Goal: Transaction & Acquisition: Book appointment/travel/reservation

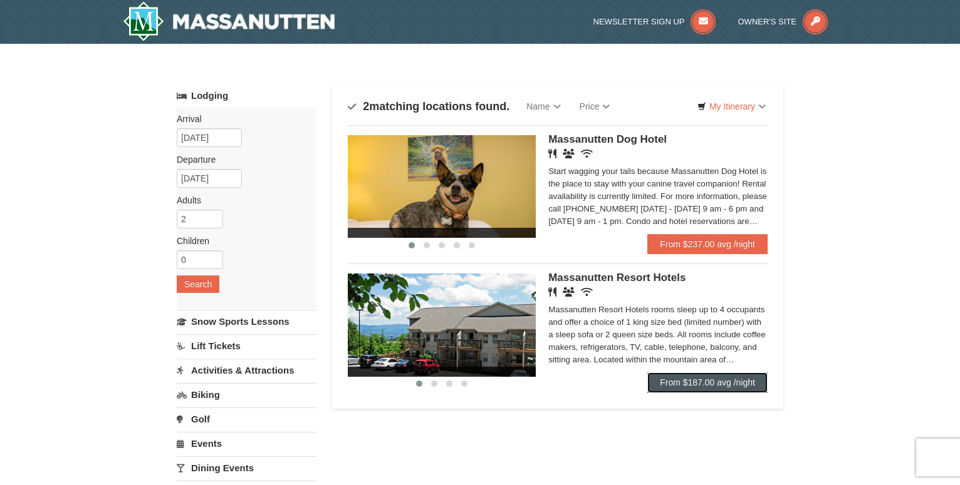
click at [692, 380] on link "From $187.00 avg /night" at bounding box center [707, 383] width 120 height 20
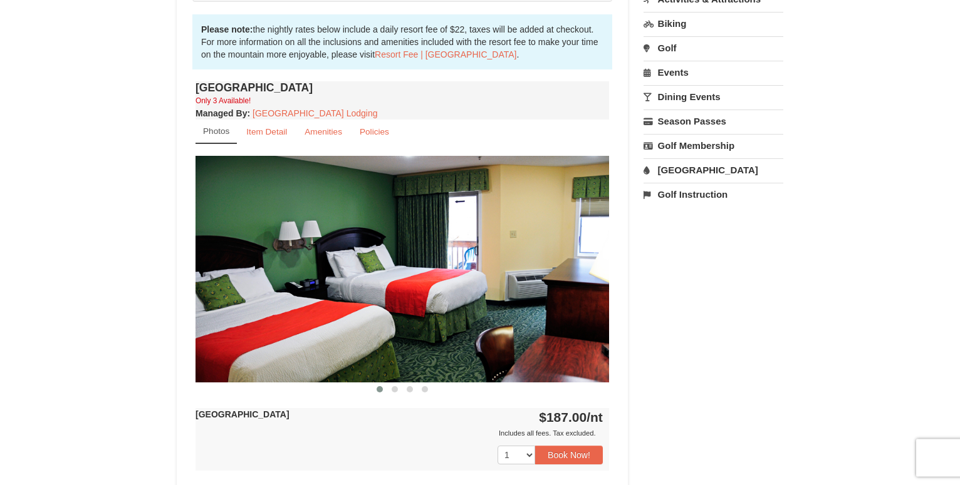
scroll to position [532, 0]
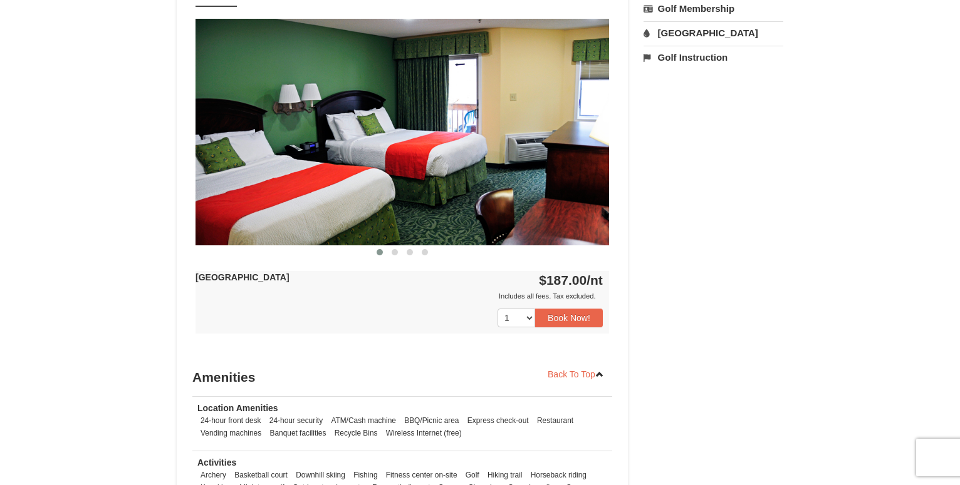
click at [599, 130] on img at bounding box center [401, 132] width 413 height 226
click at [395, 251] on span at bounding box center [395, 252] width 6 height 6
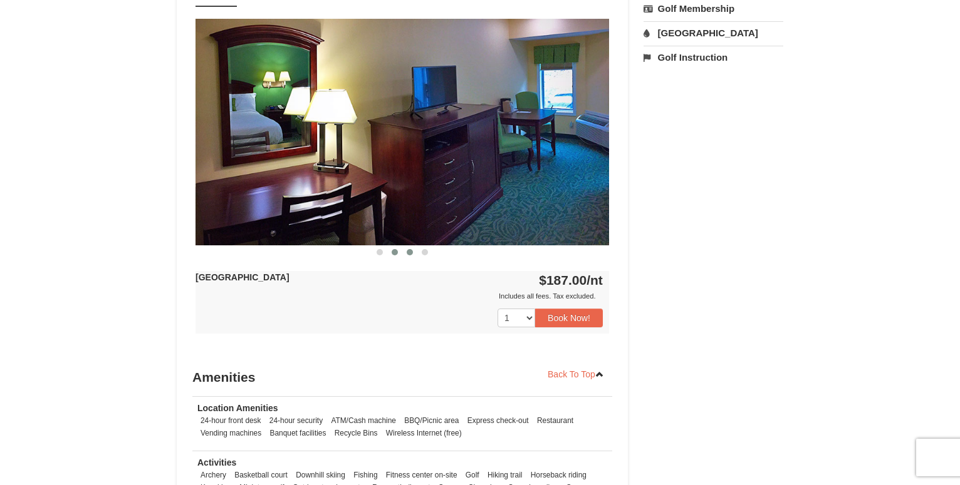
click at [410, 249] on button at bounding box center [409, 252] width 15 height 13
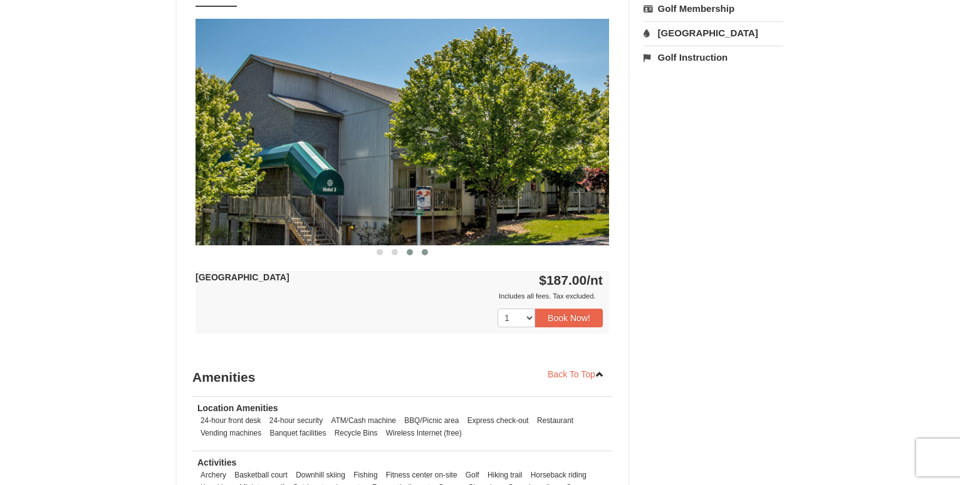
click at [425, 251] on span at bounding box center [425, 252] width 6 height 6
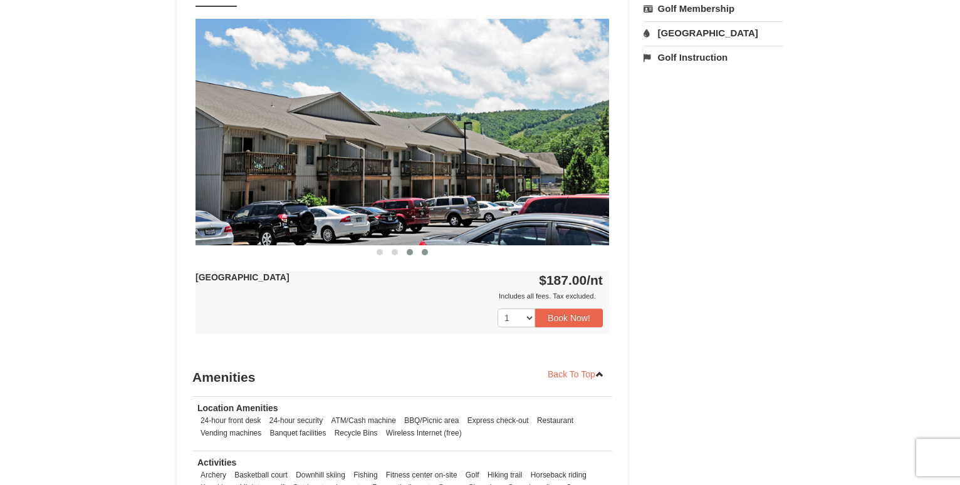
click at [410, 249] on button at bounding box center [409, 252] width 15 height 13
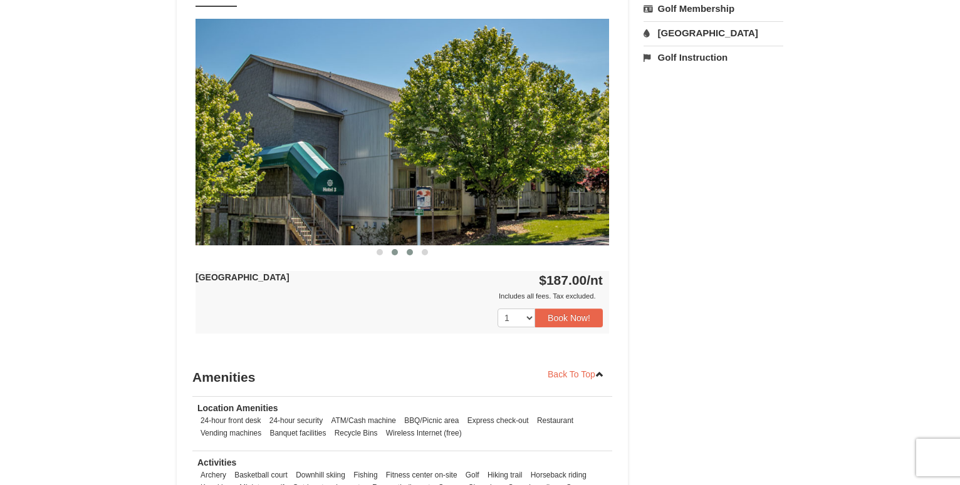
click at [392, 249] on button at bounding box center [394, 252] width 15 height 13
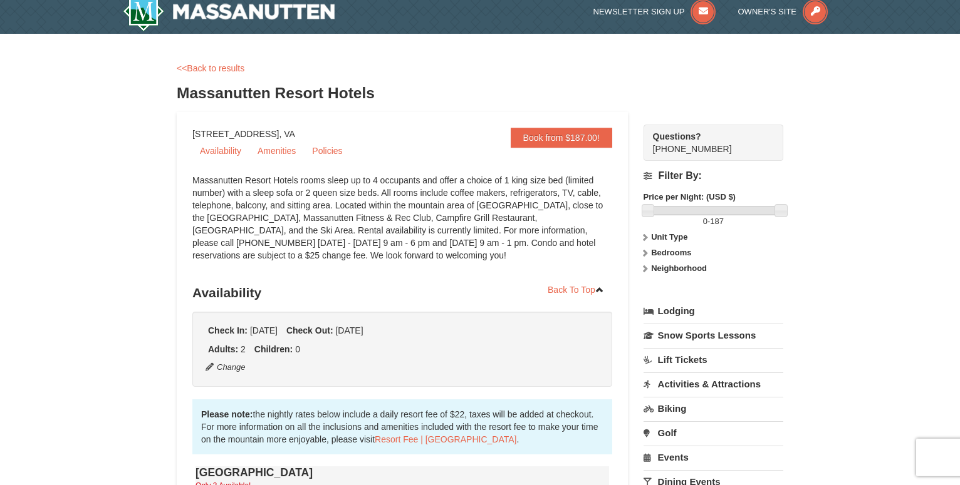
scroll to position [0, 0]
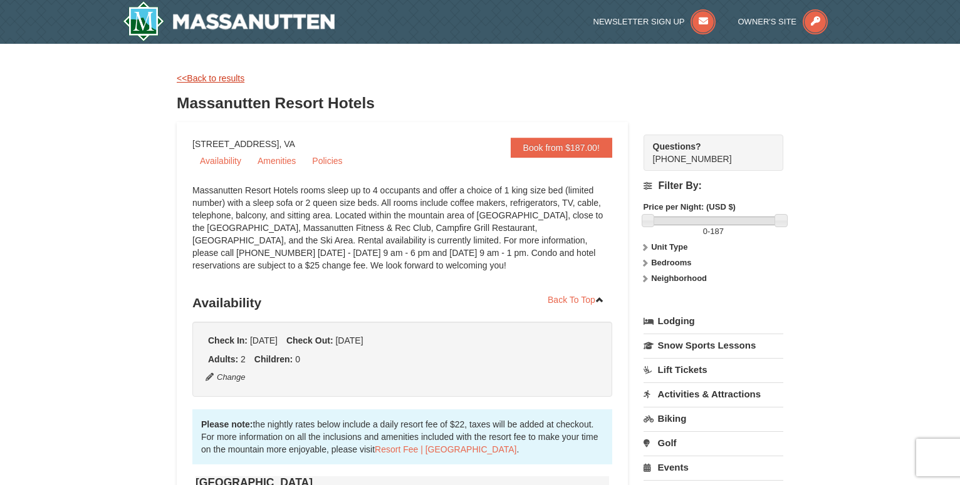
click at [231, 76] on link "<<Back to results" at bounding box center [211, 78] width 68 height 10
